Goal: Check status: Check status

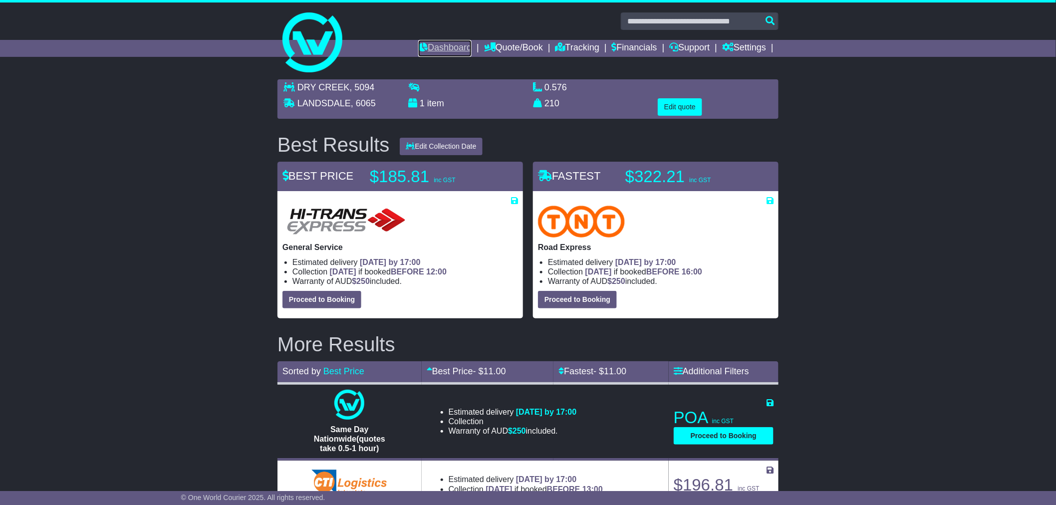
click at [433, 48] on link "Dashboard" at bounding box center [444, 48] width 53 height 17
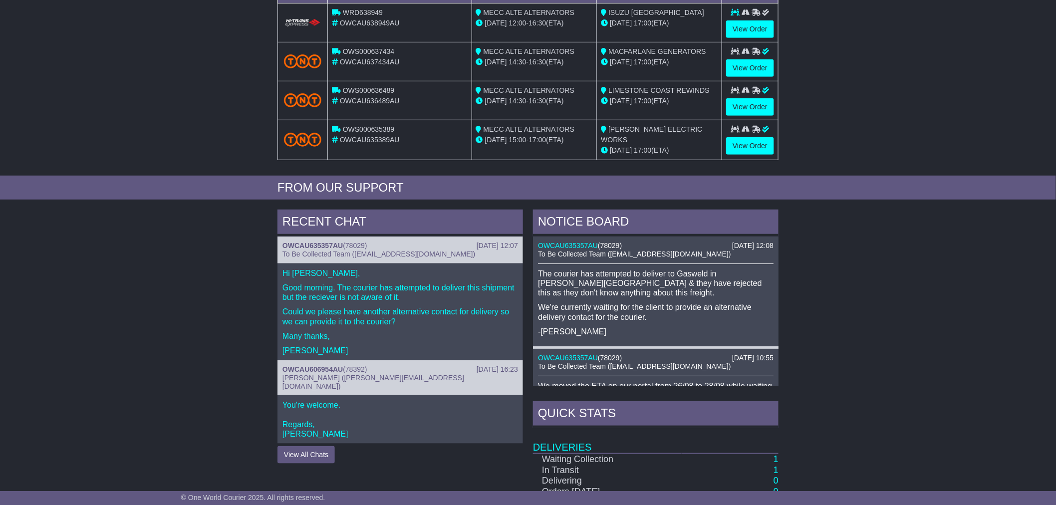
scroll to position [222, 0]
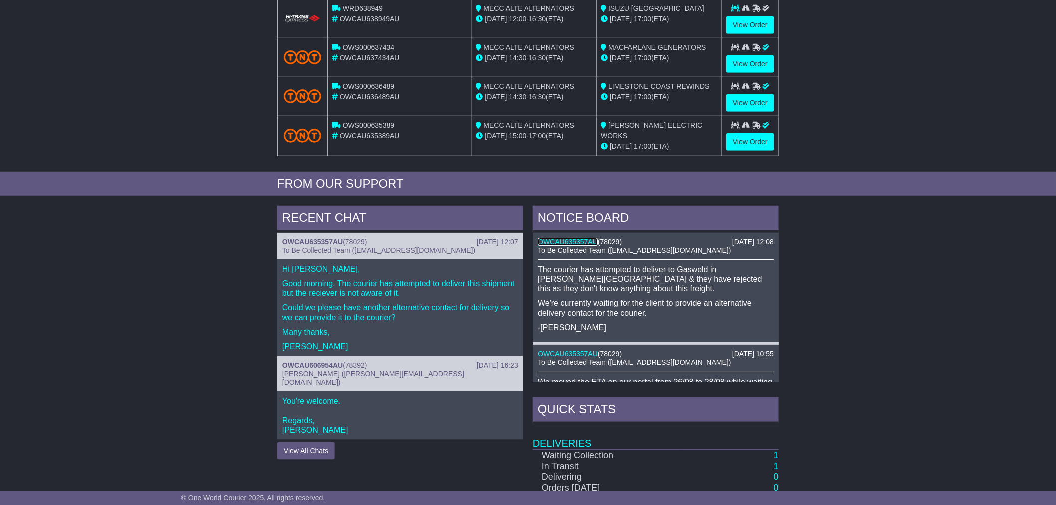
click at [566, 239] on link "OWCAU635357AU" at bounding box center [568, 241] width 60 height 8
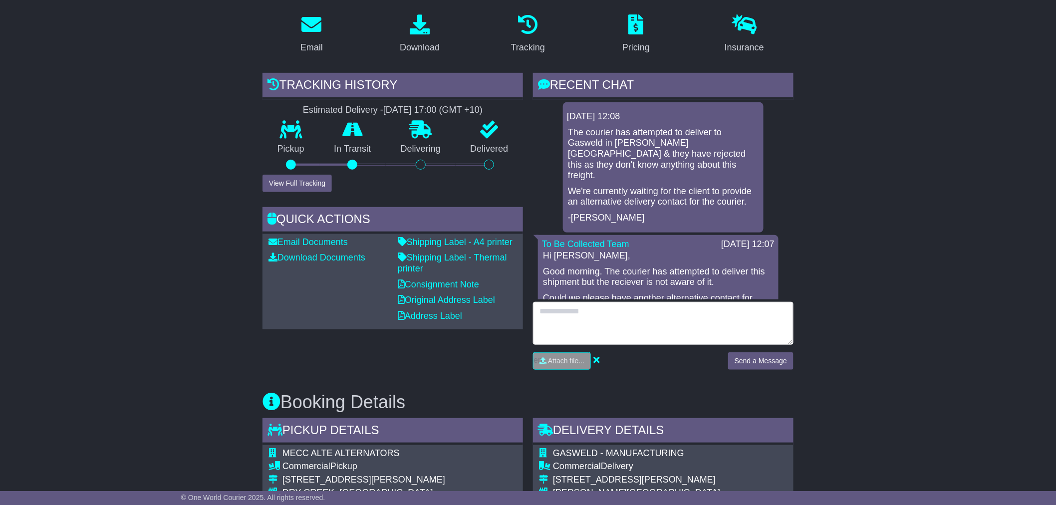
click at [578, 323] on textarea at bounding box center [663, 323] width 260 height 43
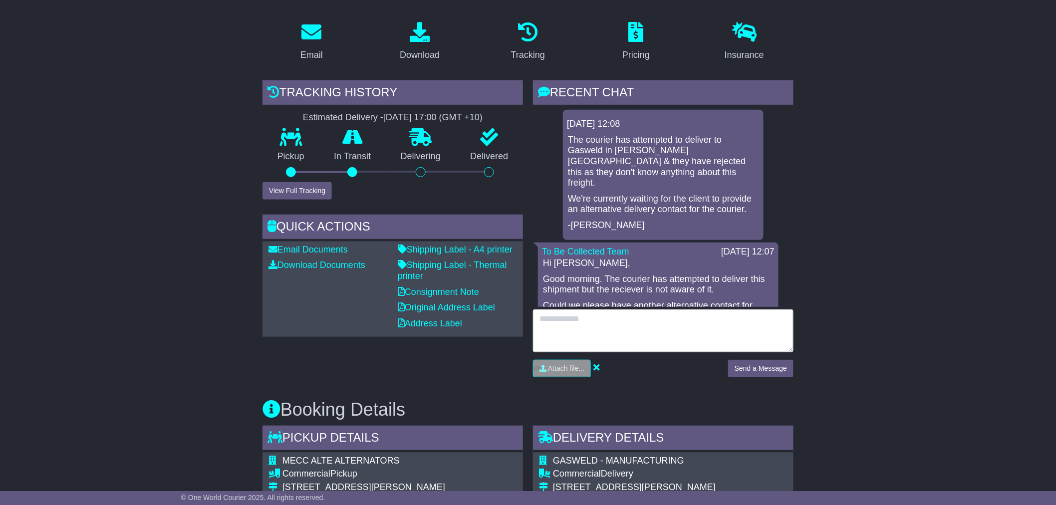
scroll to position [166, 0]
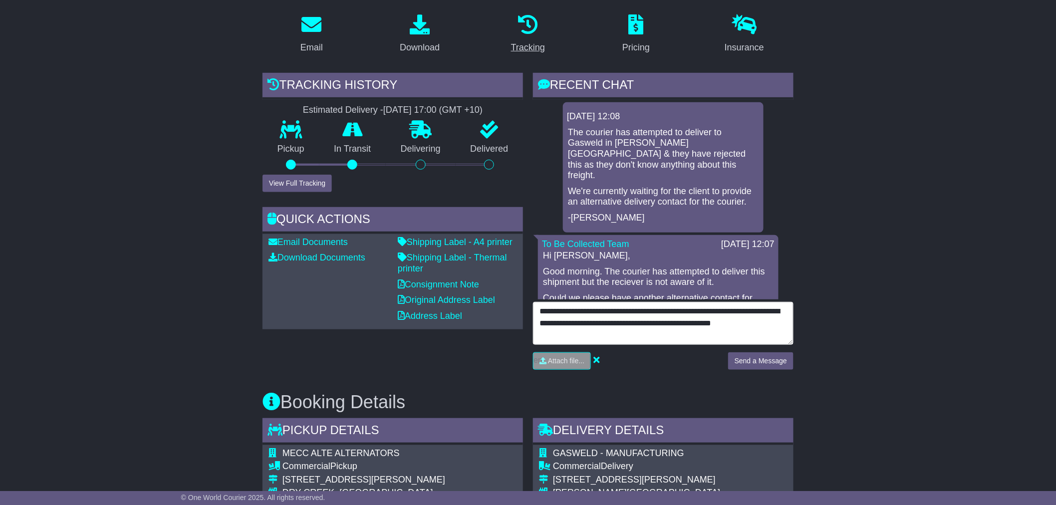
type textarea "**********"
